Goal: Check status: Check status

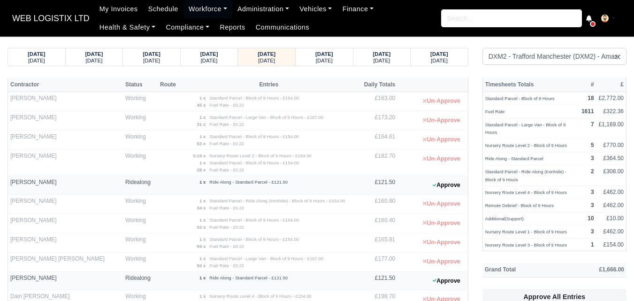
select select "1"
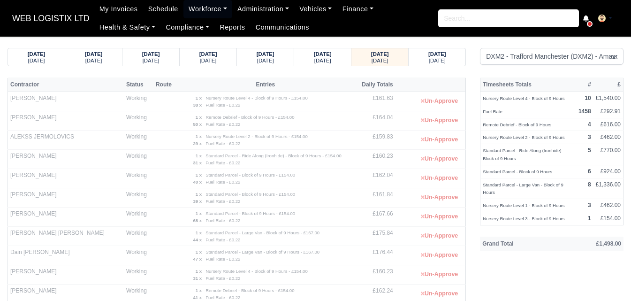
select select "1"
drag, startPoint x: 194, startPoint y: 2, endPoint x: 195, endPoint y: 34, distance: 31.9
click at [194, 2] on link "Workforce" at bounding box center [207, 9] width 49 height 18
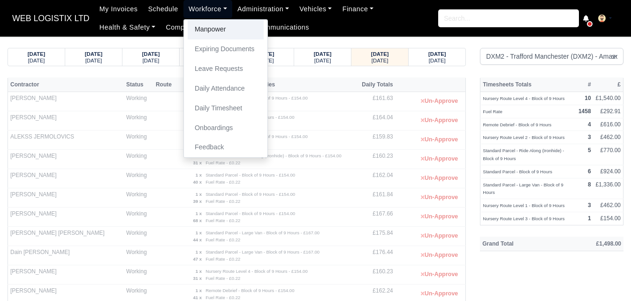
click at [190, 27] on link "Manpower" at bounding box center [226, 30] width 76 height 20
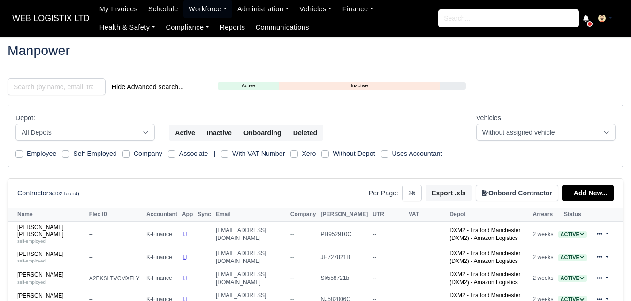
select select "25"
click at [60, 91] on input "search" at bounding box center [57, 86] width 98 height 17
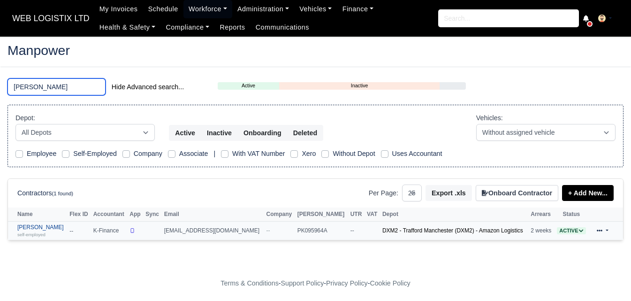
type input "ZUHAIB"
click at [53, 232] on div "self-employed" at bounding box center [40, 234] width 47 height 7
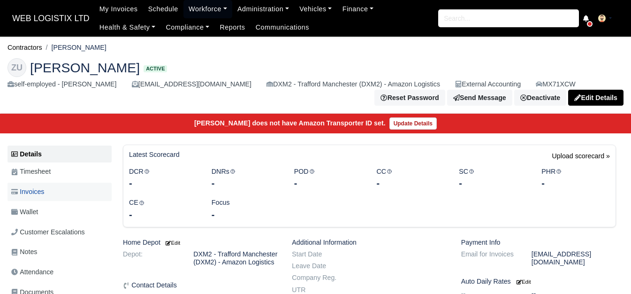
click at [20, 189] on span "Invoices" at bounding box center [27, 191] width 33 height 11
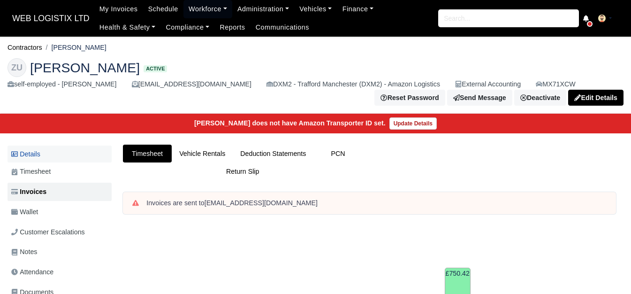
click at [46, 150] on link "Details" at bounding box center [60, 153] width 104 height 17
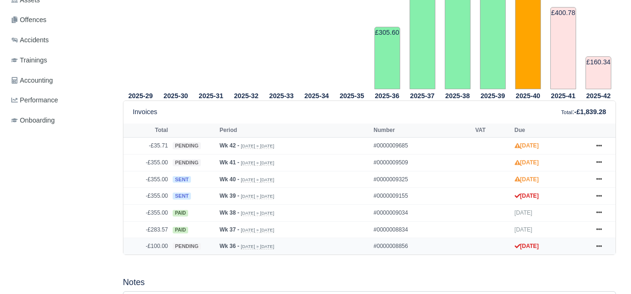
scroll to position [313, 0]
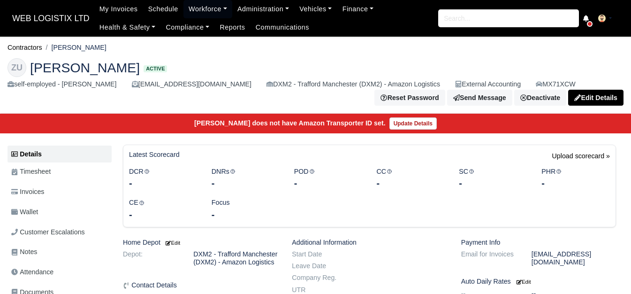
scroll to position [313, 0]
